Goal: Task Accomplishment & Management: Use online tool/utility

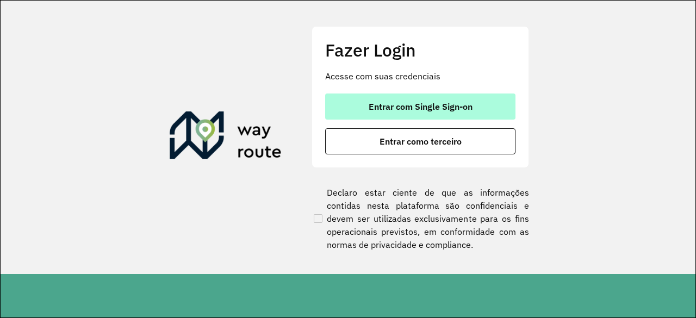
click at [421, 103] on span "Entrar com Single Sign-on" at bounding box center [421, 106] width 104 height 9
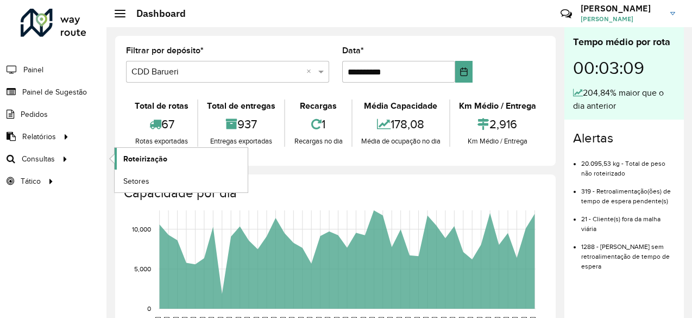
click at [148, 157] on span "Roteirização" at bounding box center [145, 158] width 44 height 11
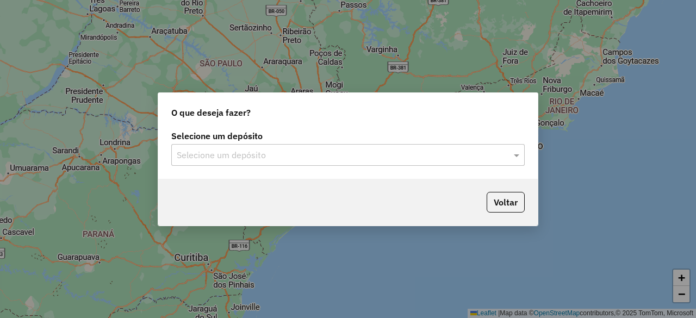
click at [219, 152] on input "text" at bounding box center [337, 155] width 321 height 13
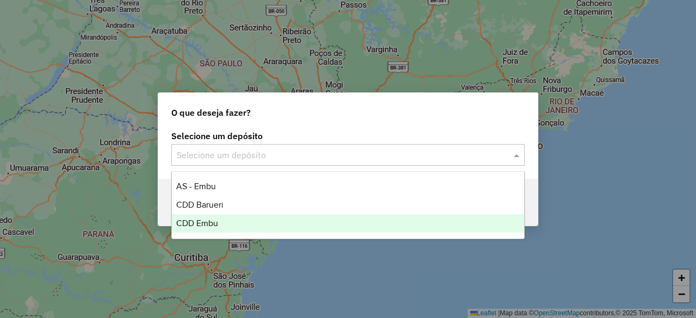
click at [203, 224] on span "CDD Embu" at bounding box center [197, 223] width 42 height 9
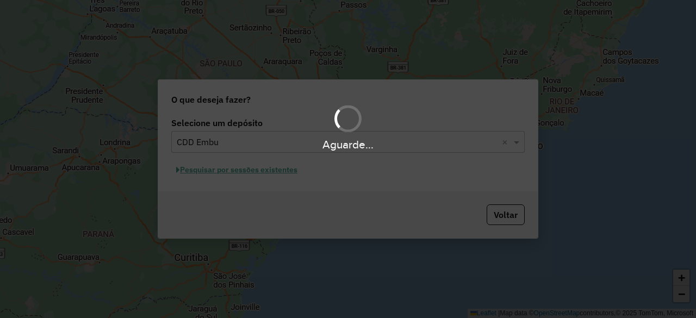
click at [314, 185] on div "Aguarde..." at bounding box center [348, 159] width 696 height 318
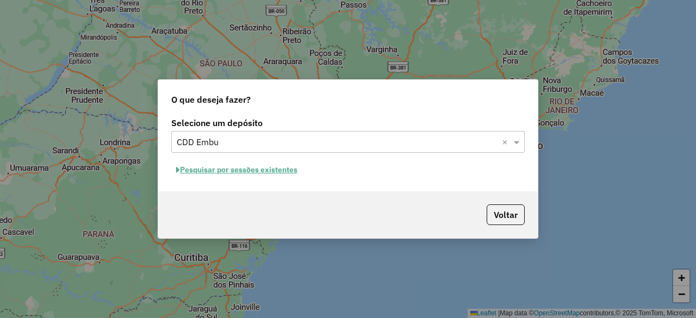
click at [236, 172] on button "Pesquisar por sessões existentes" at bounding box center [236, 169] width 131 height 17
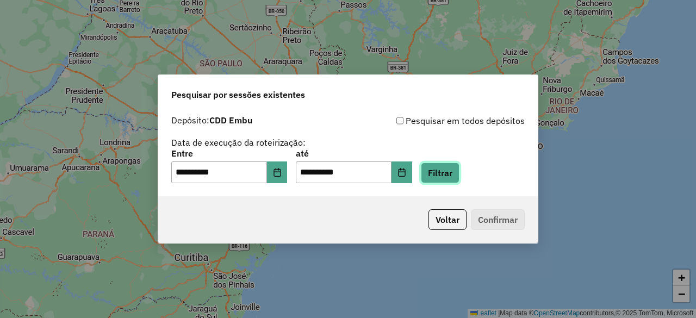
click at [454, 176] on button "Filtrar" at bounding box center [440, 173] width 39 height 21
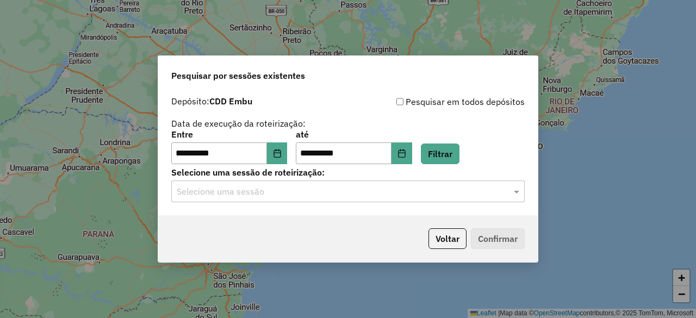
click at [254, 195] on input "text" at bounding box center [337, 191] width 321 height 13
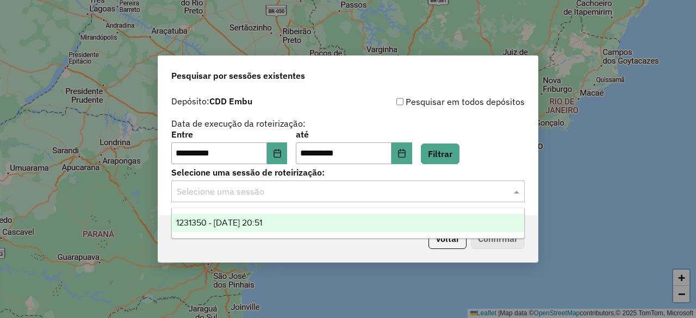
click at [239, 222] on span "1231350 - [DATE] 20:51" at bounding box center [219, 222] width 86 height 9
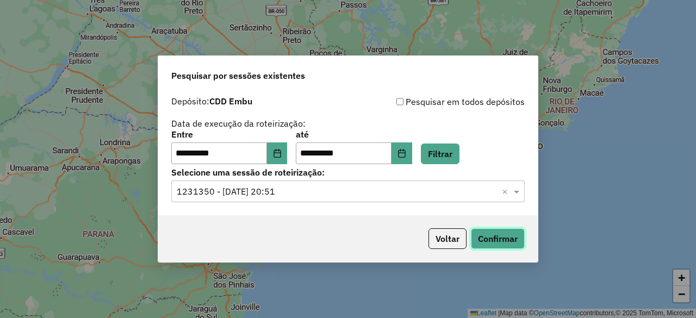
click at [509, 232] on button "Confirmar" at bounding box center [498, 238] width 54 height 21
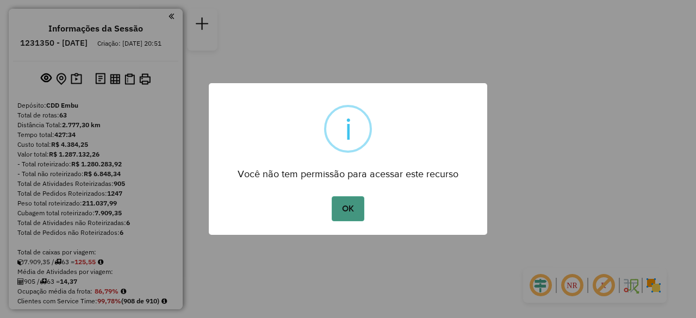
click at [355, 205] on button "OK" at bounding box center [348, 208] width 32 height 25
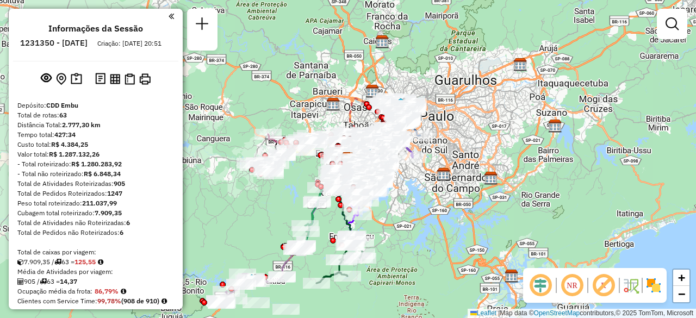
scroll to position [1651, 0]
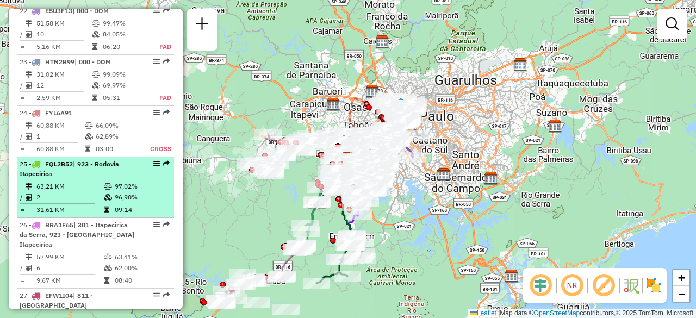
select select "**********"
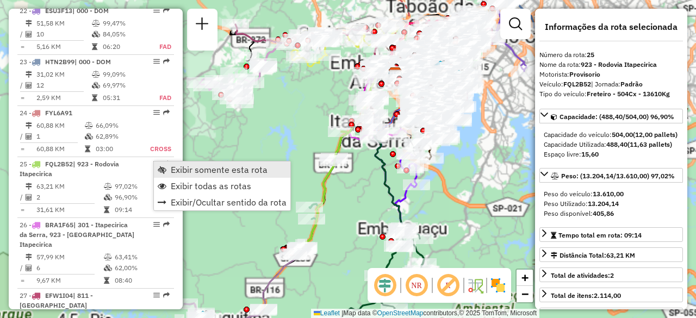
click at [176, 169] on span "Exibir somente esta rota" at bounding box center [219, 169] width 97 height 9
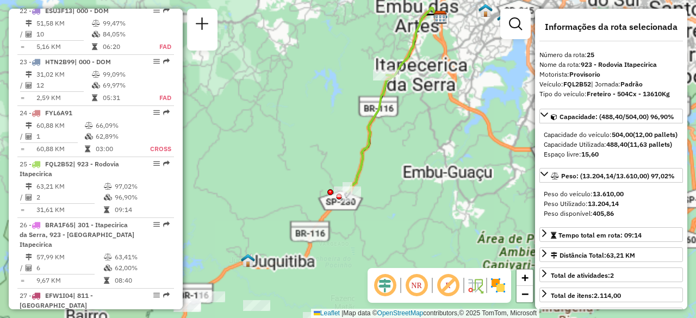
drag, startPoint x: 410, startPoint y: 179, endPoint x: 455, endPoint y: 122, distance: 72.3
click at [455, 122] on div "Janela de atendimento Grade de atendimento Capacidade Transportadoras Veículos …" at bounding box center [348, 159] width 696 height 318
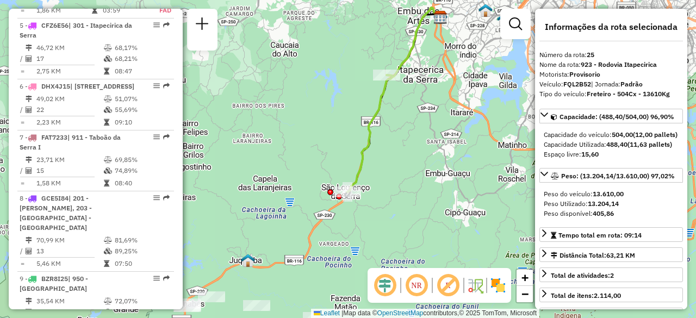
scroll to position [0, 0]
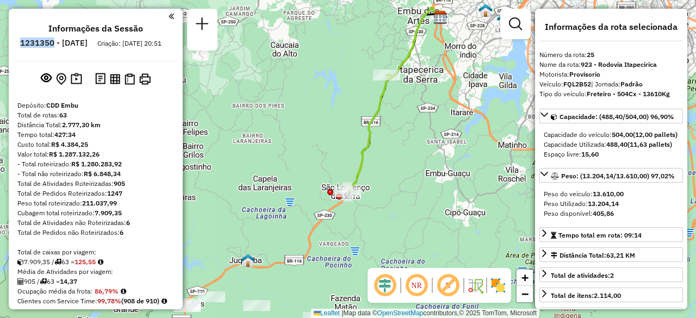
drag, startPoint x: 84, startPoint y: 42, endPoint x: 49, endPoint y: 39, distance: 35.5
click at [49, 39] on li "1231350 - 19/08/2025" at bounding box center [53, 45] width 73 height 14
copy h6 "1231350"
